Goal: Task Accomplishment & Management: Manage account settings

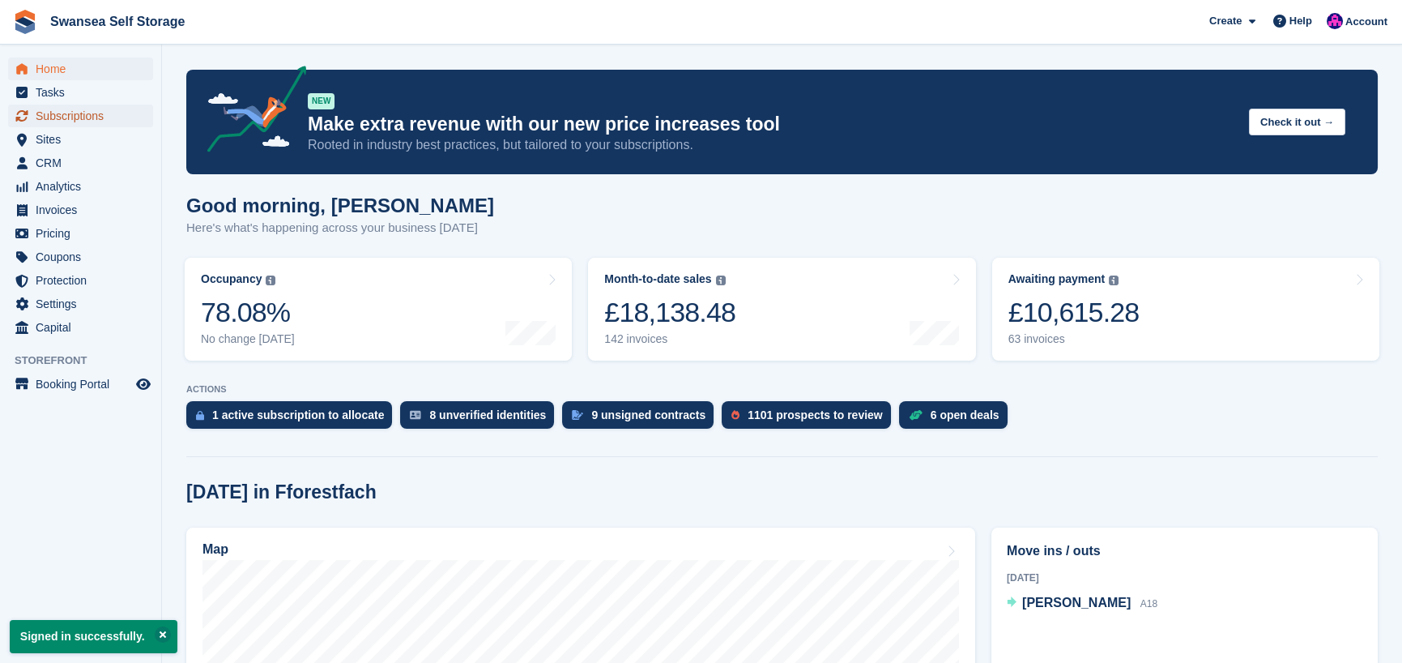
click at [92, 116] on span "Subscriptions" at bounding box center [84, 116] width 97 height 23
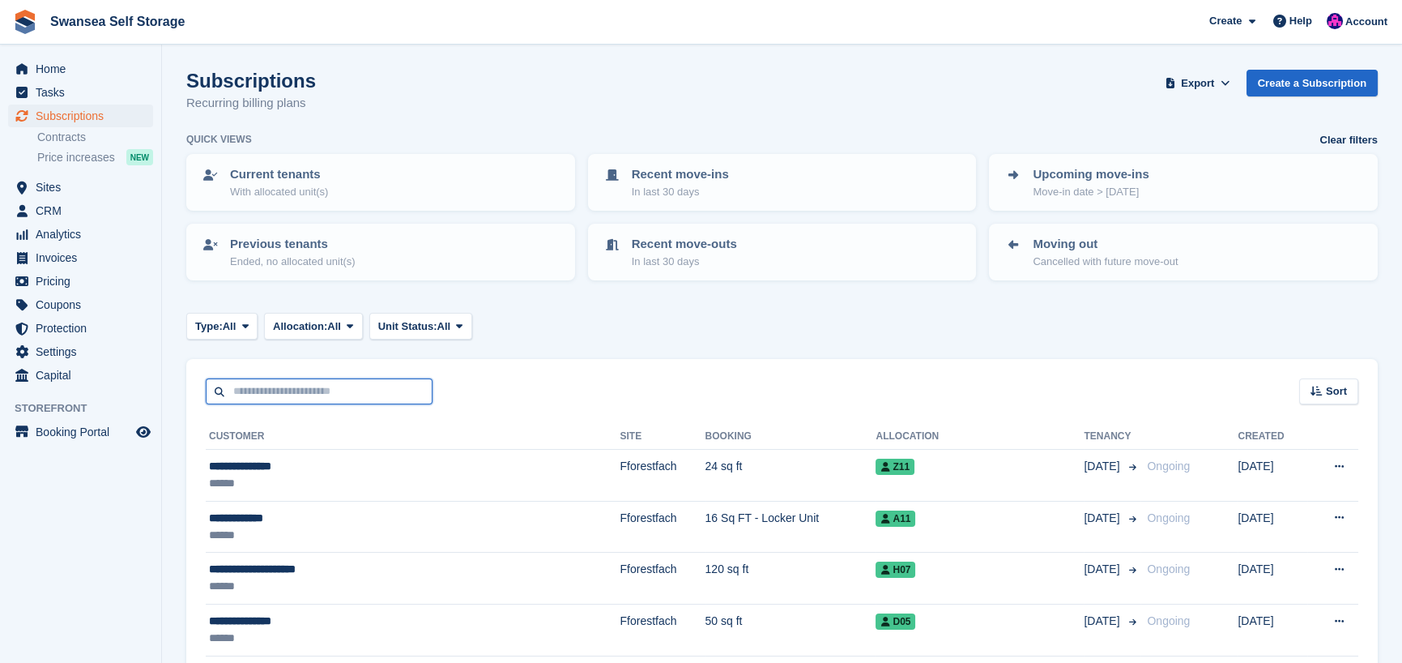
click at [281, 390] on input "text" at bounding box center [319, 391] width 227 height 27
type input "*****"
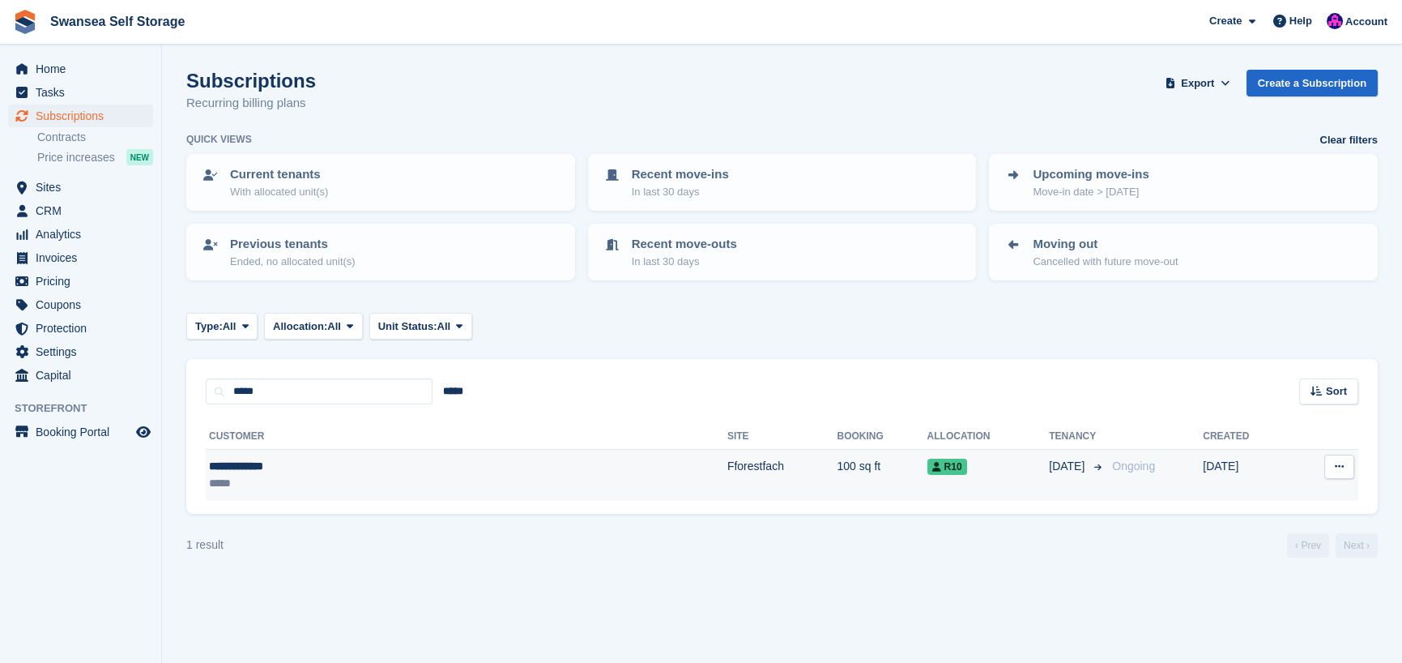
click at [727, 477] on td "Fforestfach" at bounding box center [782, 475] width 110 height 51
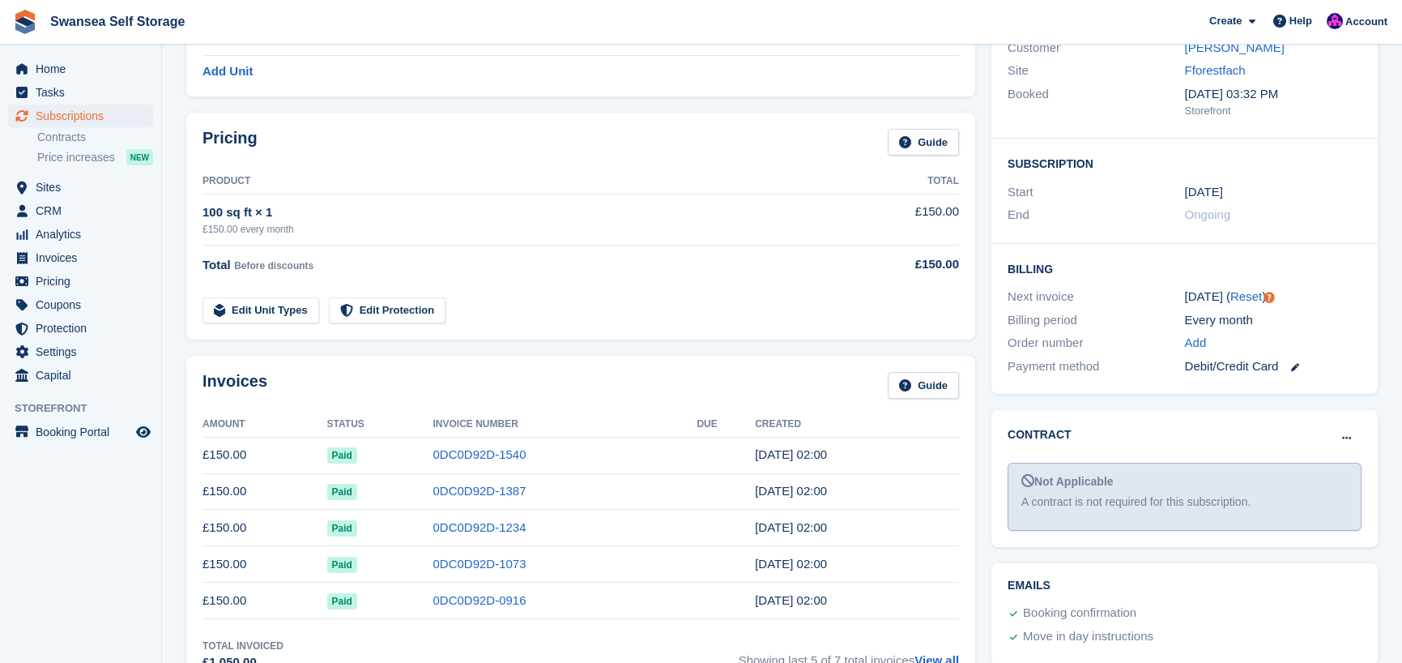
scroll to position [324, 0]
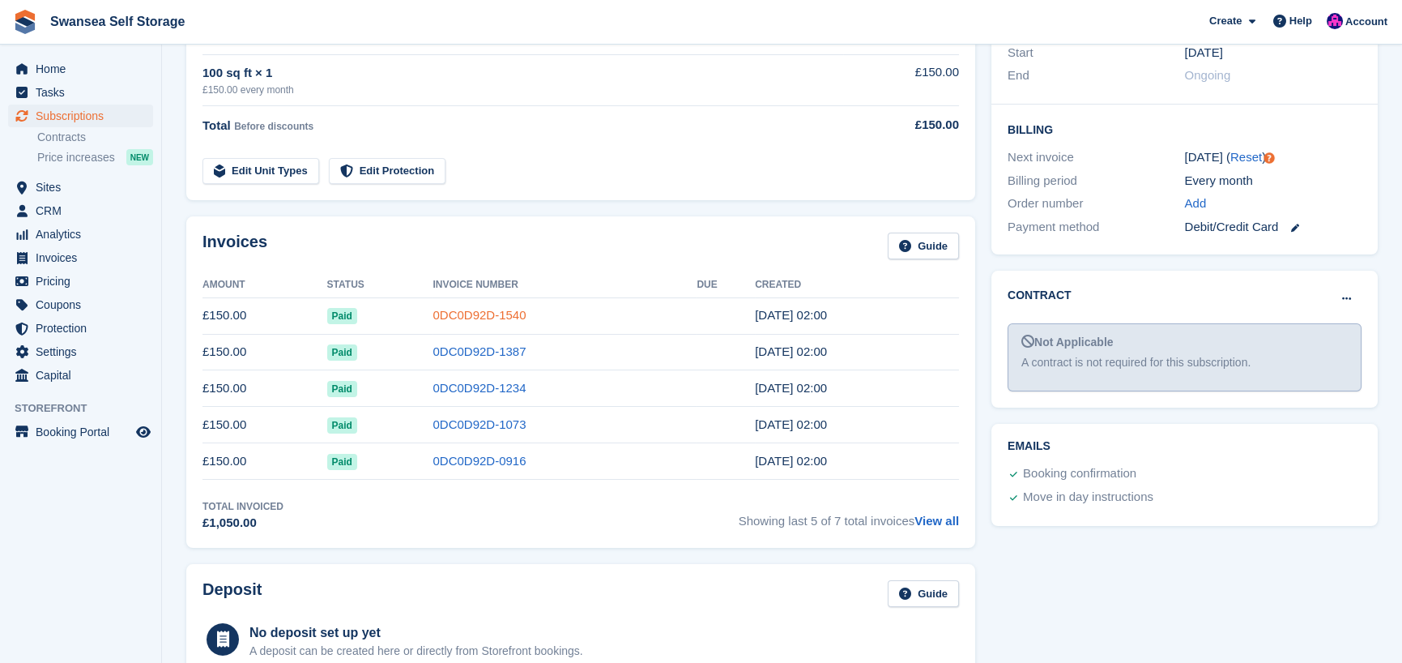
click at [487, 314] on link "0DC0D92D-1540" at bounding box center [479, 315] width 93 height 14
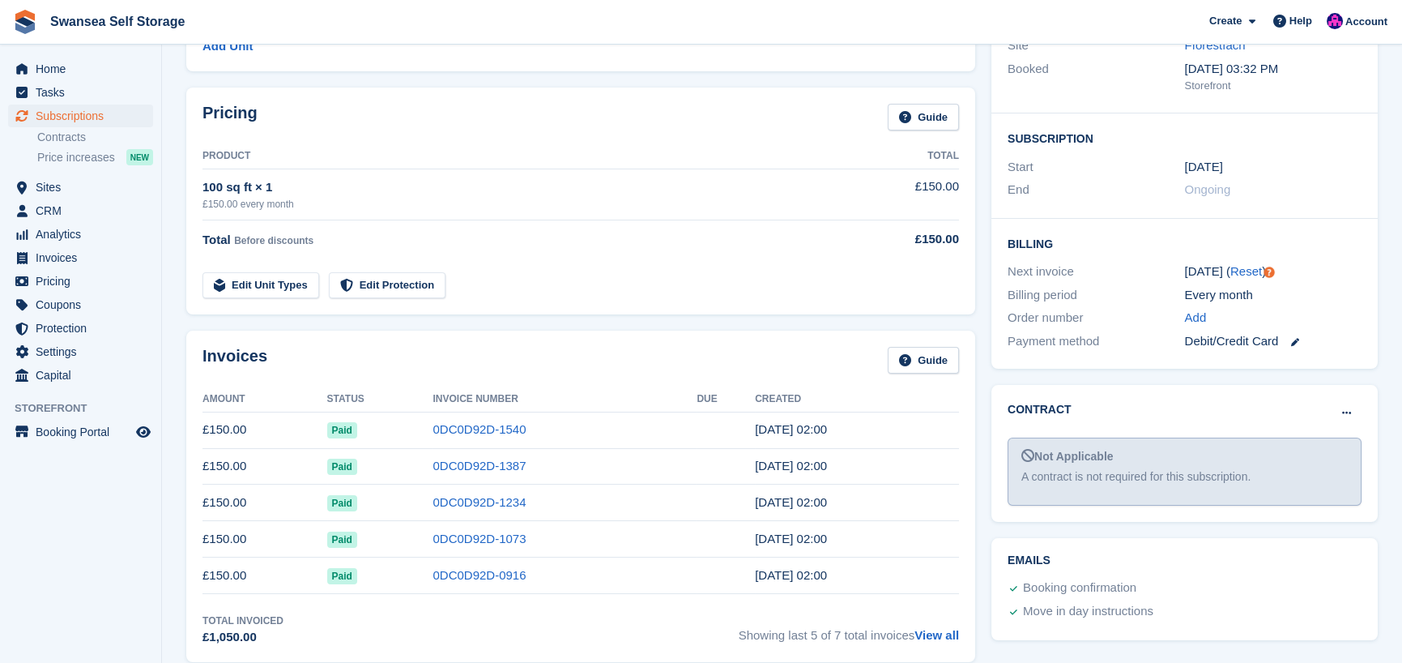
scroll to position [243, 0]
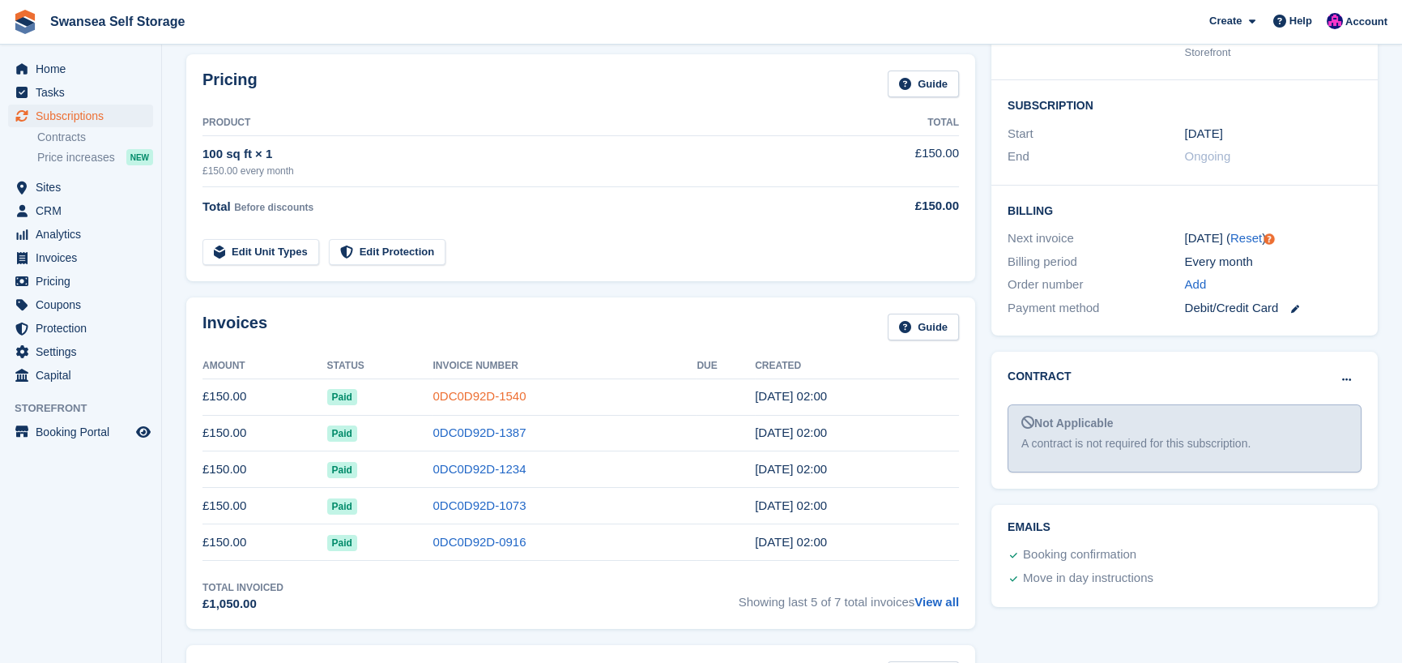
click at [469, 399] on link "0DC0D92D-1540" at bounding box center [479, 396] width 93 height 14
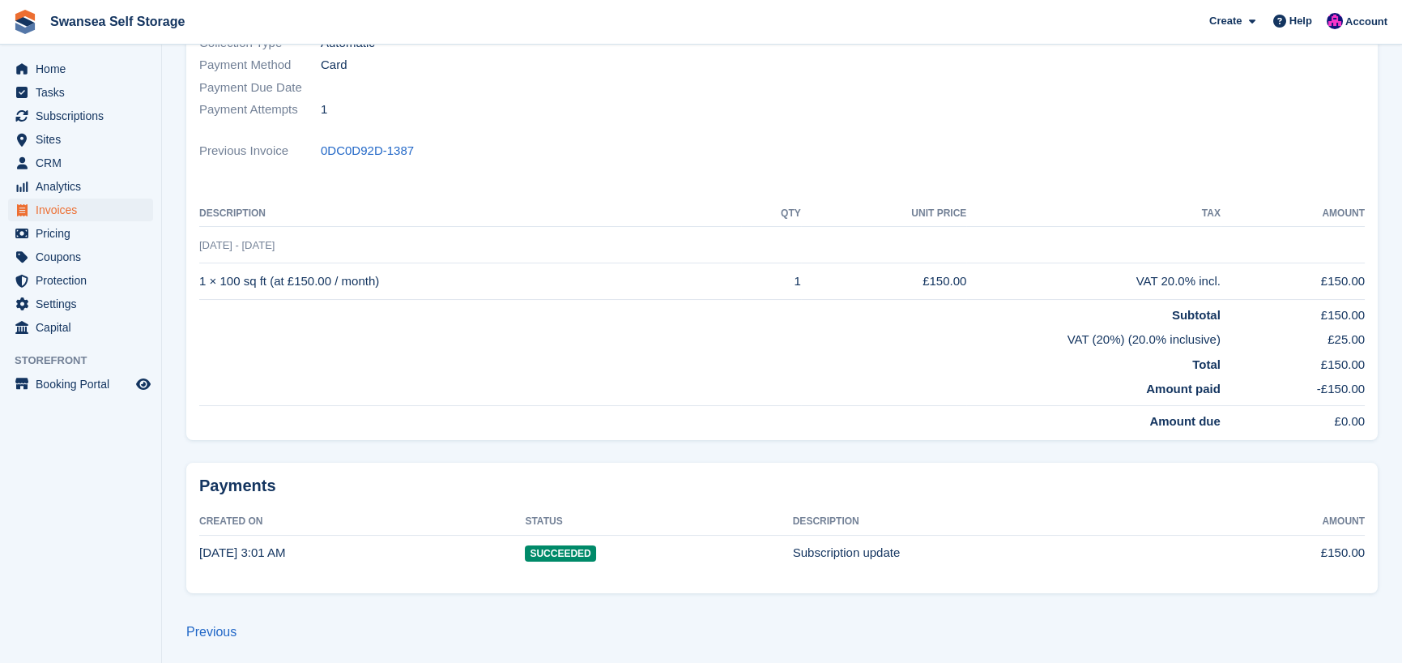
scroll to position [280, 0]
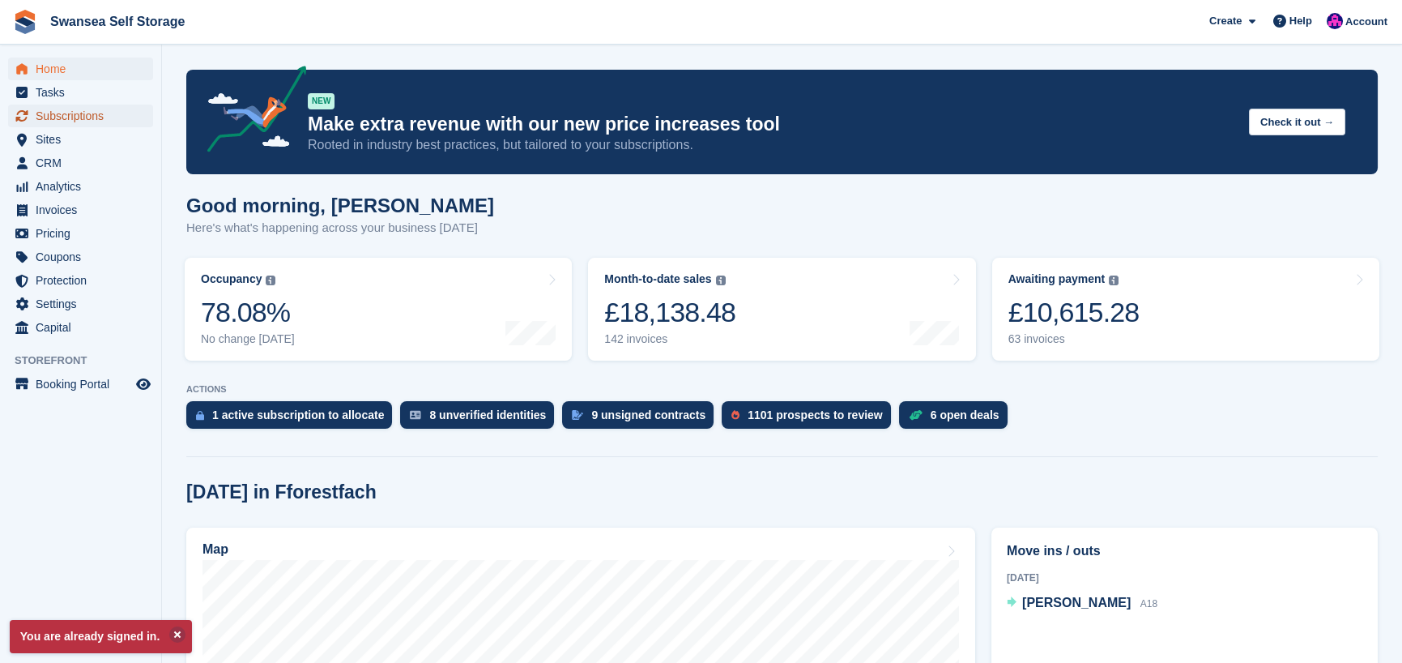
click at [84, 115] on span "Subscriptions" at bounding box center [84, 116] width 97 height 23
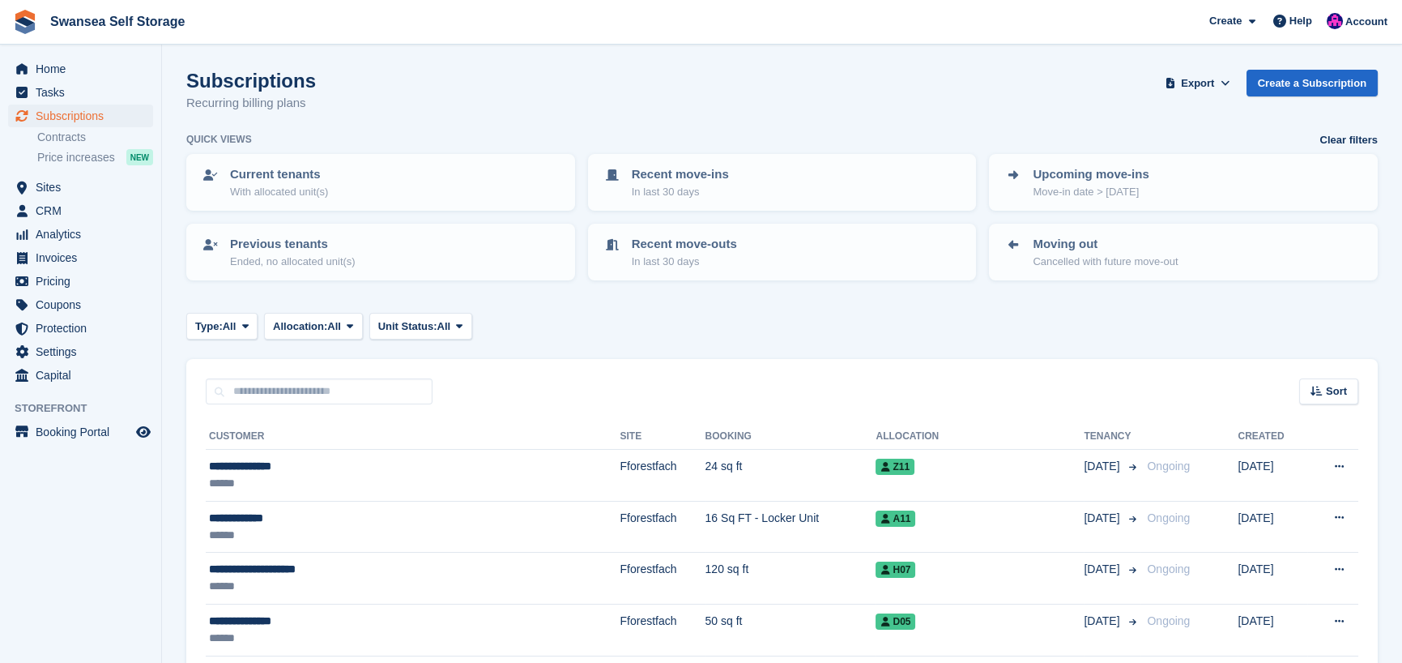
scroll to position [81, 0]
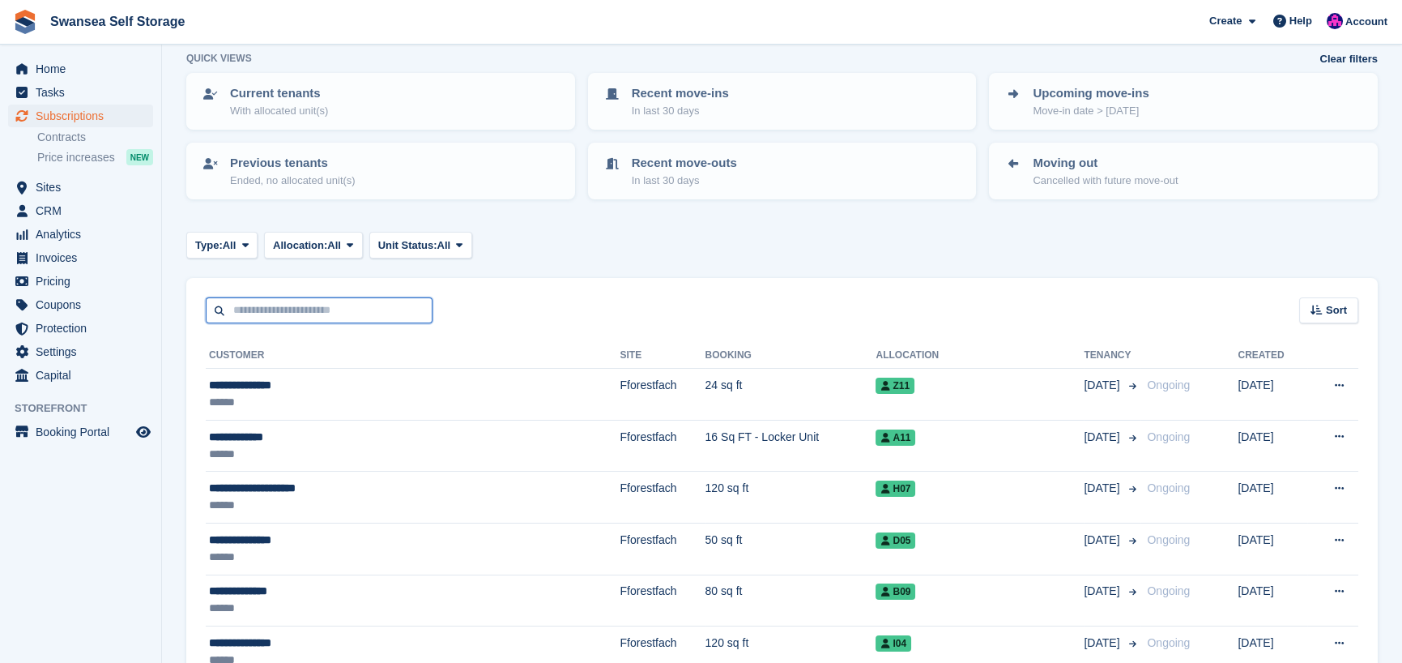
click at [252, 314] on input "text" at bounding box center [319, 310] width 227 height 27
type input "****"
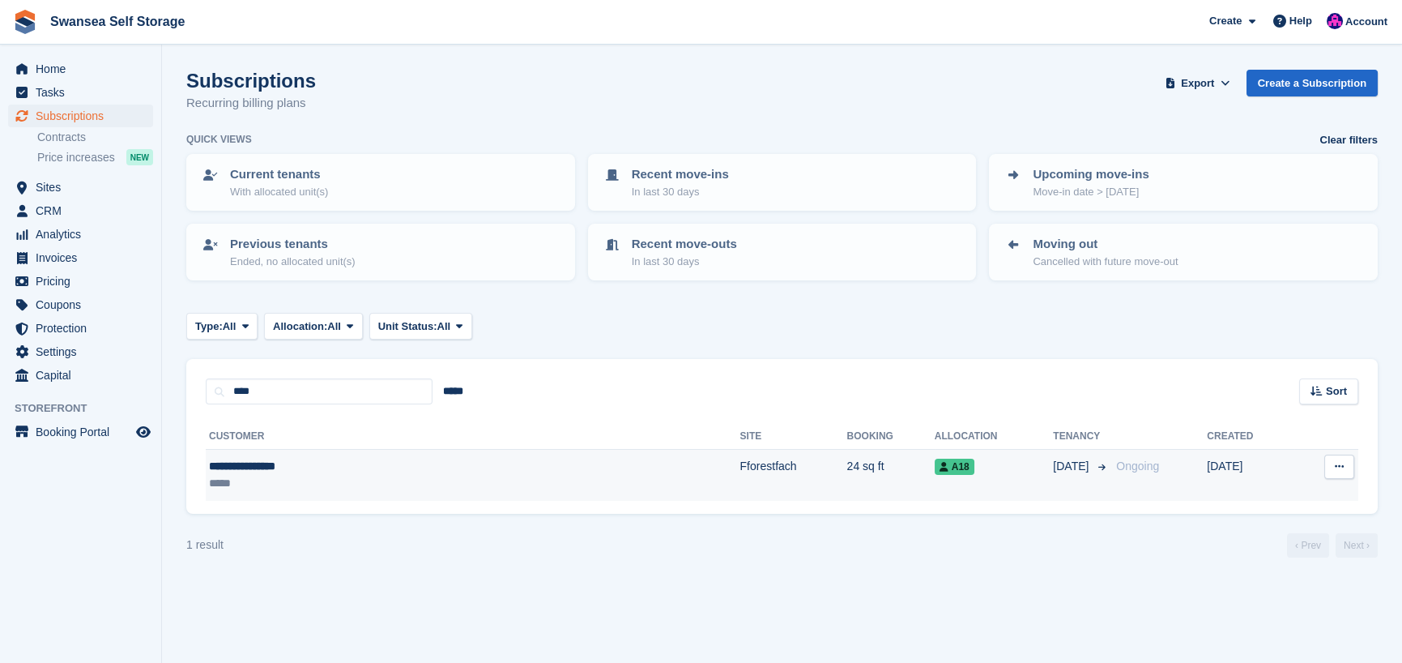
click at [740, 470] on td "Fforestfach" at bounding box center [793, 475] width 107 height 51
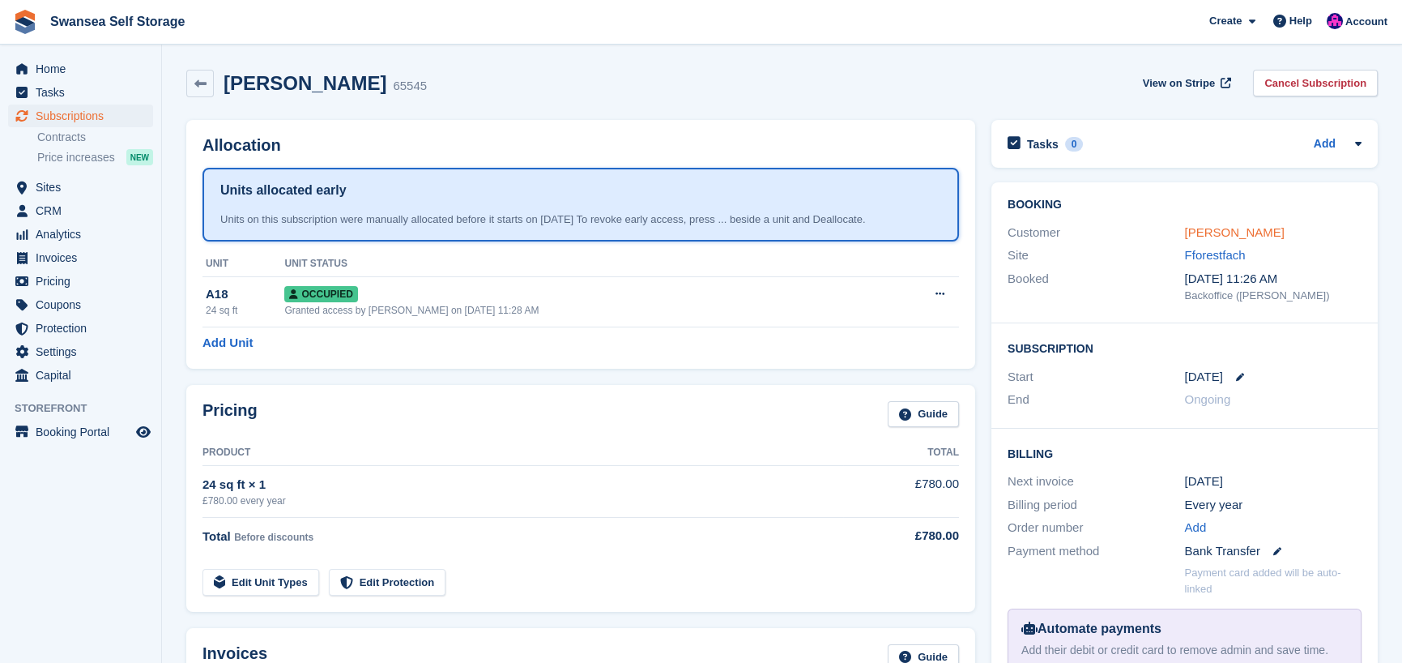
click at [1264, 227] on link "[PERSON_NAME]" at bounding box center [1235, 232] width 100 height 14
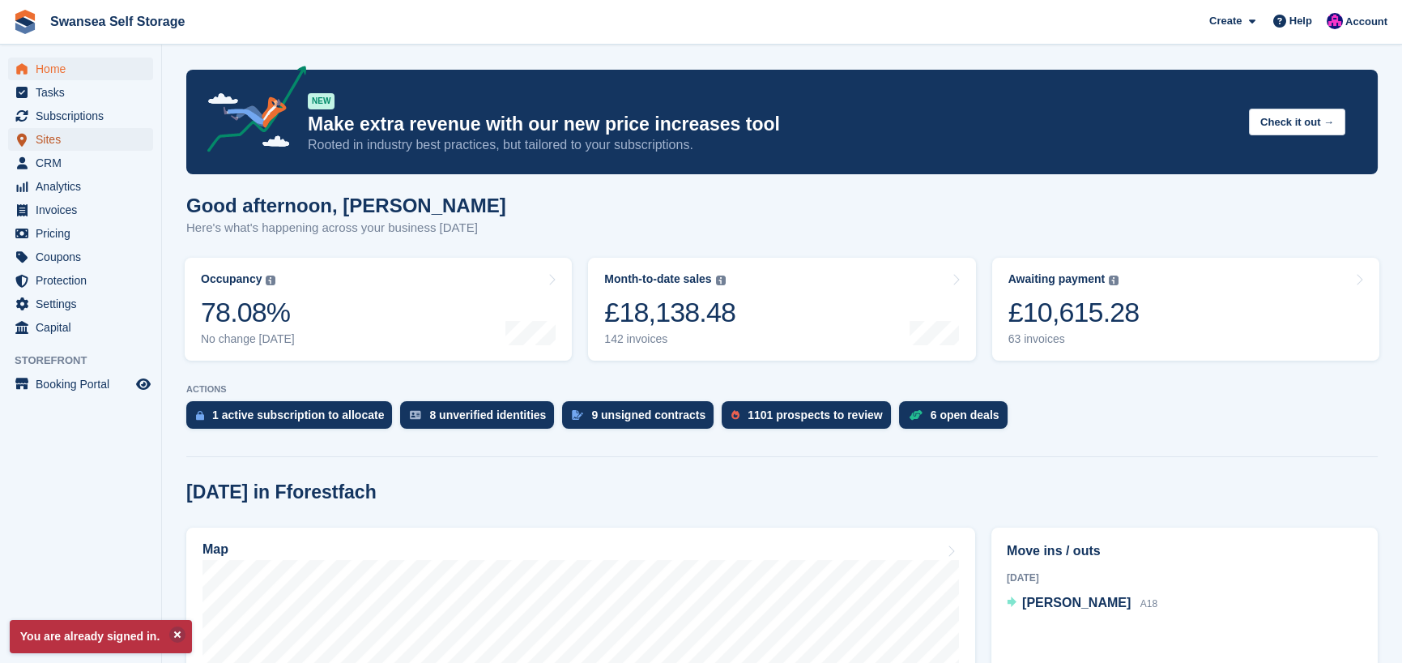
click at [65, 139] on span "Sites" at bounding box center [84, 139] width 97 height 23
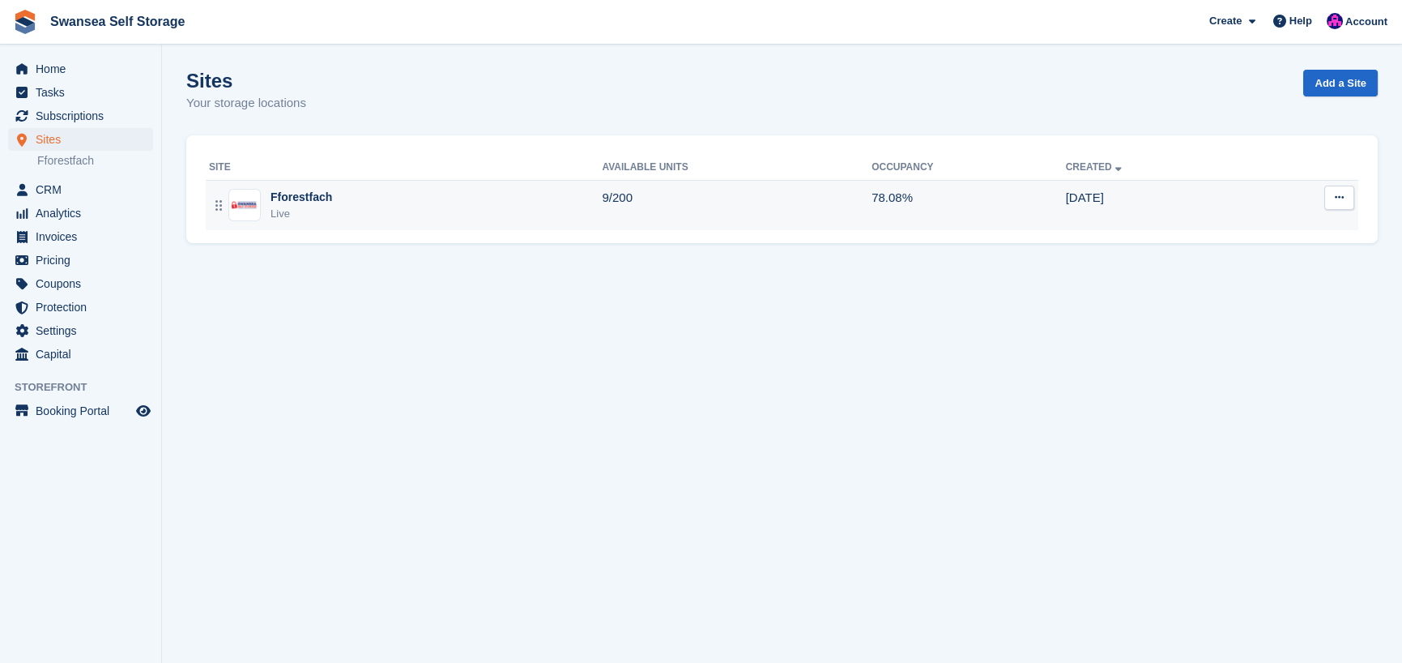
click at [318, 211] on div "Live" at bounding box center [302, 214] width 62 height 16
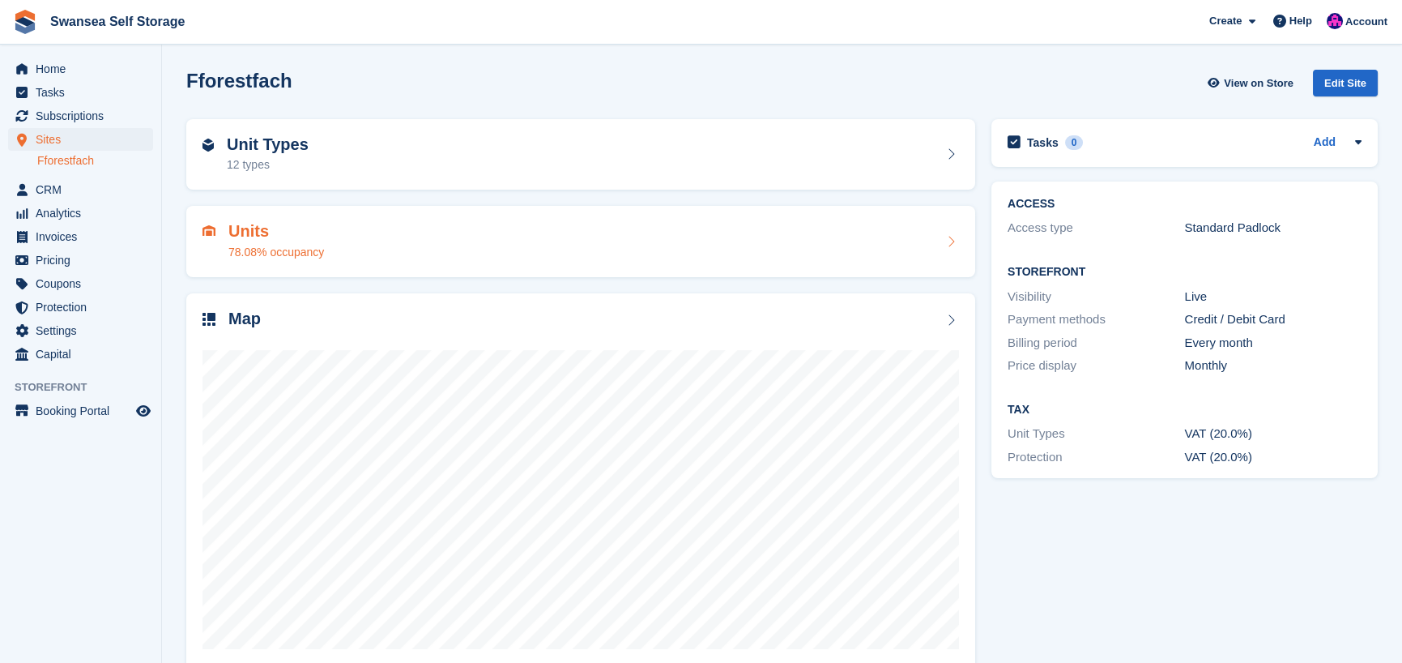
click at [260, 257] on div "78.08% occupancy" at bounding box center [276, 252] width 96 height 17
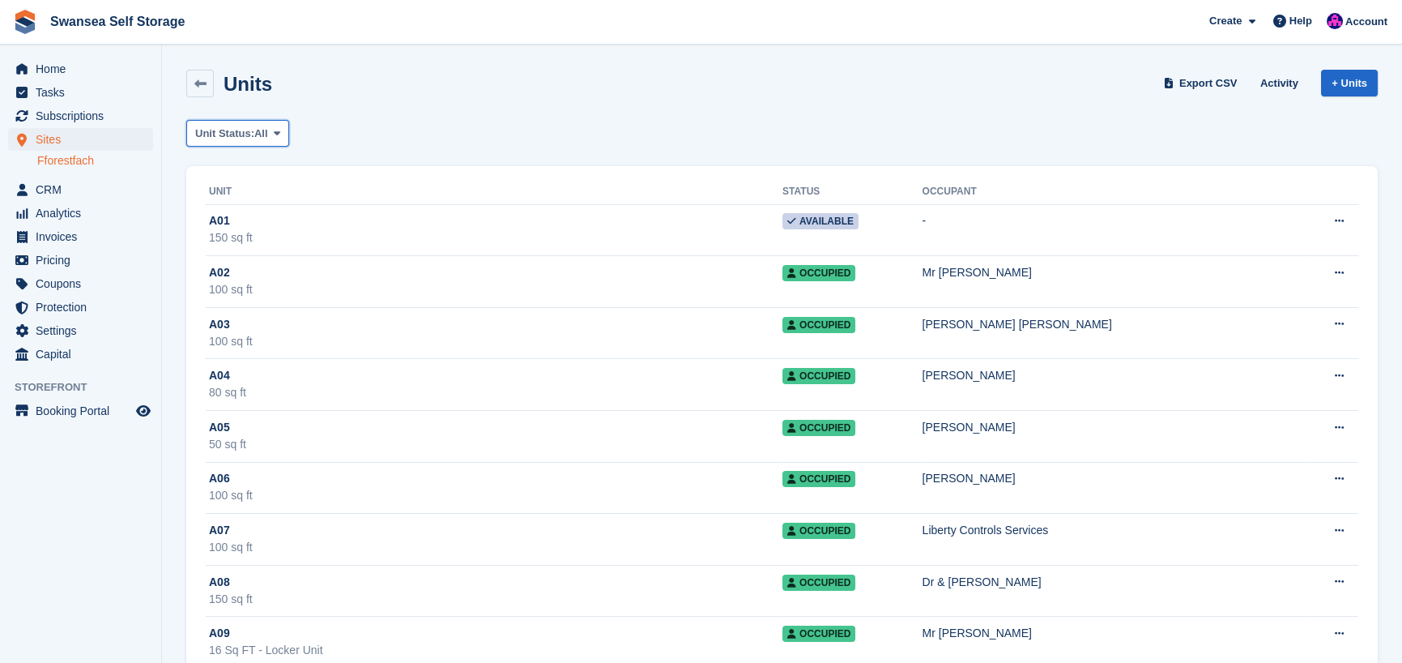
click at [244, 134] on span "Unit Status:" at bounding box center [224, 134] width 59 height 16
click at [259, 199] on link "Available" at bounding box center [264, 200] width 141 height 29
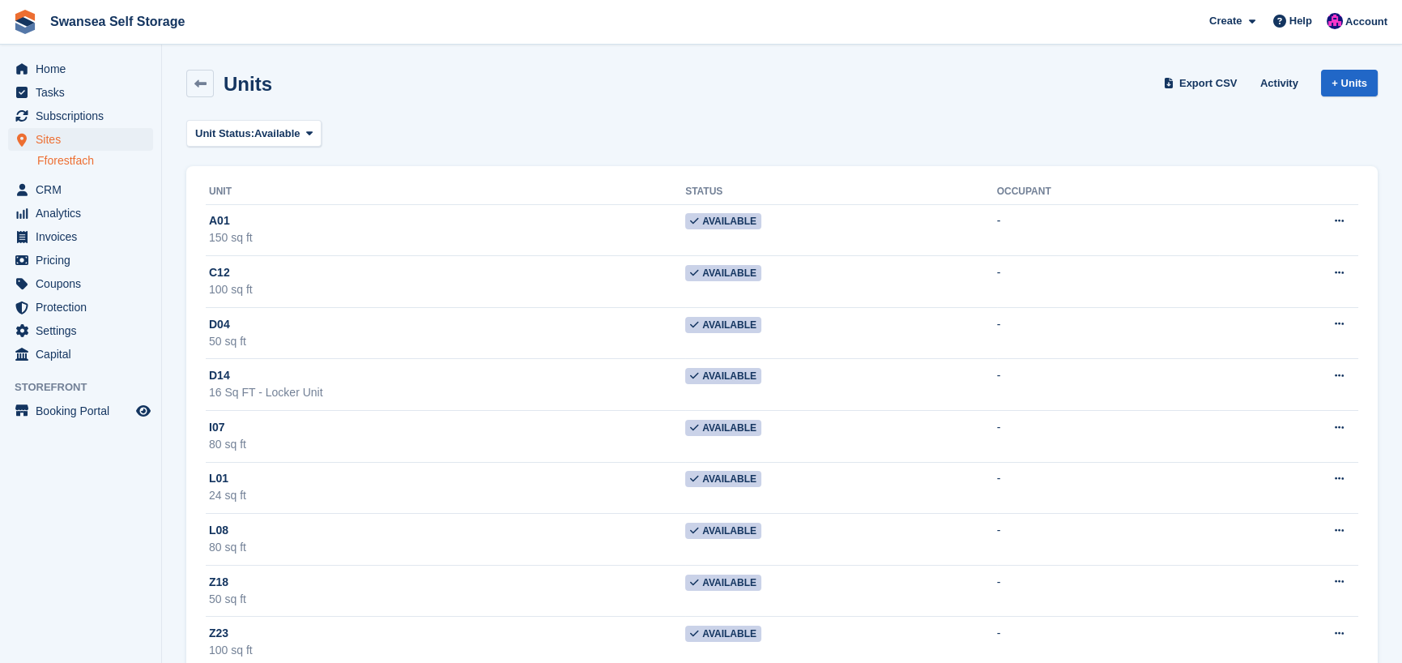
scroll to position [41, 0]
